Goal: Task Accomplishment & Management: Use online tool/utility

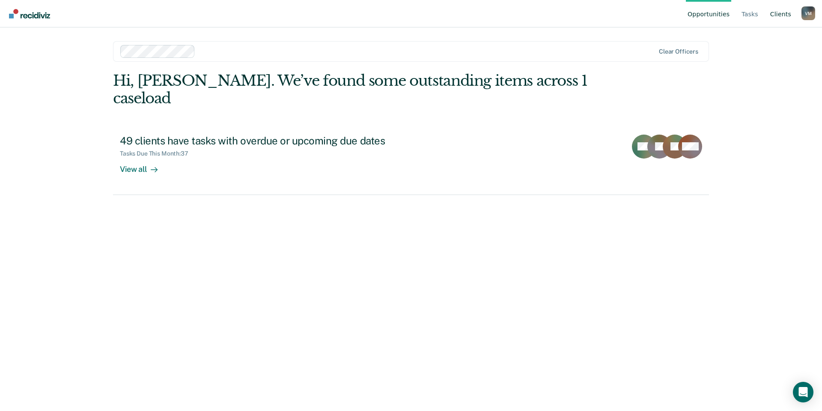
click at [778, 18] on link "Client s" at bounding box center [781, 13] width 24 height 27
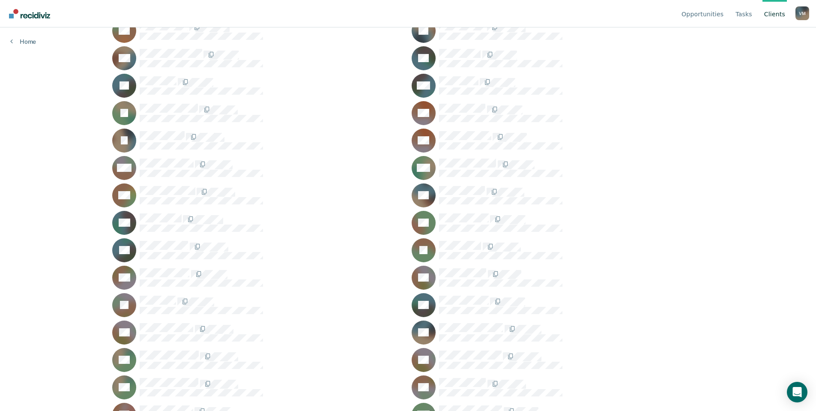
scroll to position [326, 0]
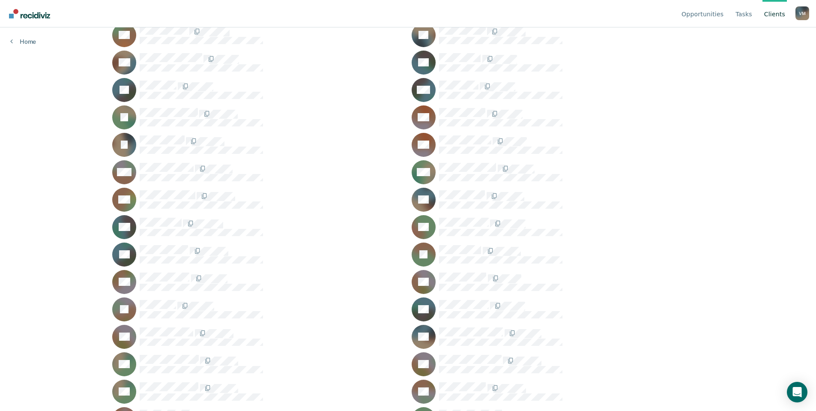
click at [480, 354] on div "KS" at bounding box center [558, 364] width 292 height 24
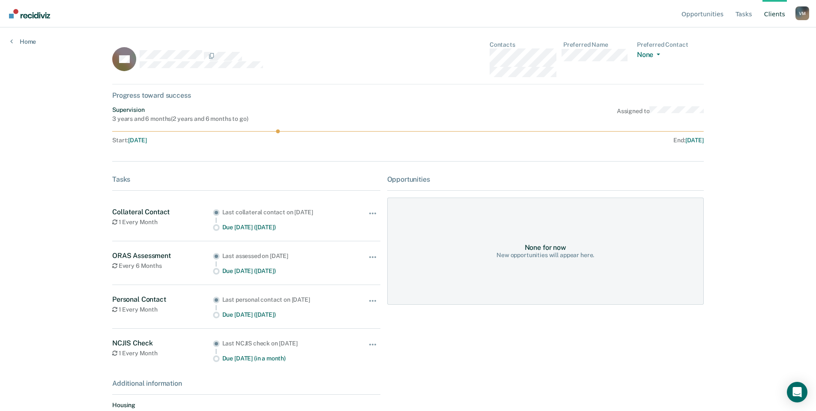
click at [117, 182] on div "Tasks" at bounding box center [246, 179] width 268 height 8
drag, startPoint x: 525, startPoint y: 256, endPoint x: 535, endPoint y: 252, distance: 10.8
click at [525, 256] on div "New opportunities will appear here." at bounding box center [545, 254] width 98 height 7
click at [402, 175] on div "Opportunities" at bounding box center [545, 179] width 317 height 8
click at [750, 15] on link "Tasks" at bounding box center [744, 13] width 20 height 27
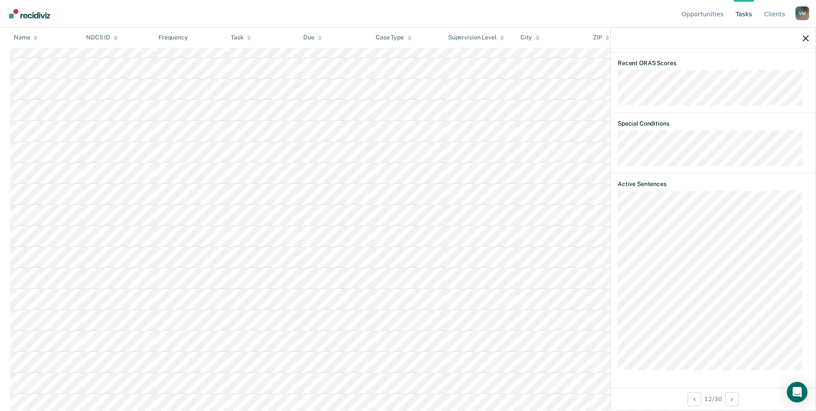
scroll to position [295, 0]
